Goal: Task Accomplishment & Management: Manage account settings

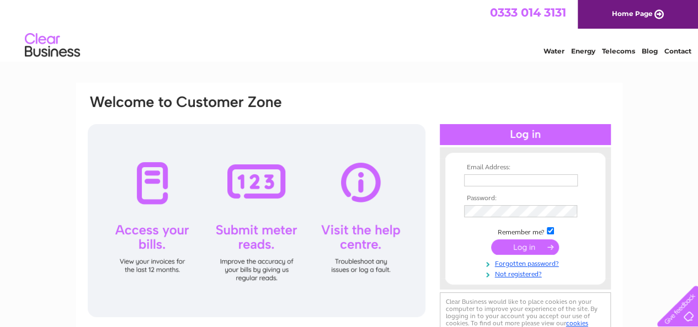
type input "[EMAIL_ADDRESS][DOMAIN_NAME]"
click at [543, 247] on input "submit" at bounding box center [525, 247] width 68 height 15
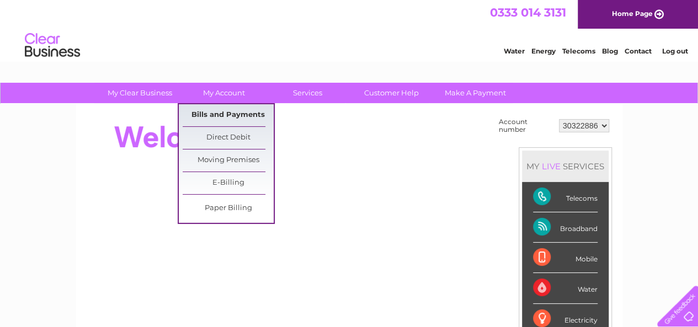
click at [225, 117] on link "Bills and Payments" at bounding box center [228, 115] width 91 height 22
click at [224, 115] on link "Bills and Payments" at bounding box center [228, 115] width 91 height 22
click at [220, 112] on link "Bills and Payments" at bounding box center [228, 115] width 91 height 22
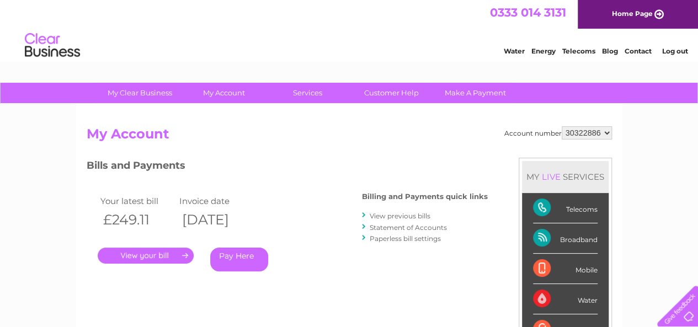
click at [163, 254] on link "." at bounding box center [146, 256] width 96 height 16
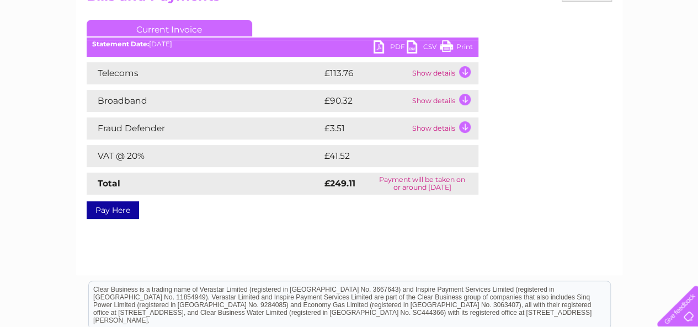
scroll to position [107, 0]
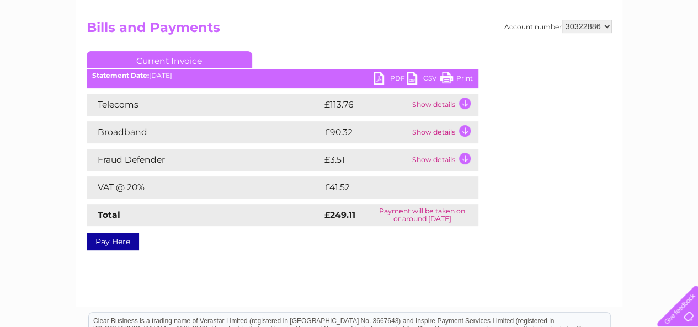
click at [378, 80] on link "PDF" at bounding box center [390, 80] width 33 height 16
